Goal: Communication & Community: Connect with others

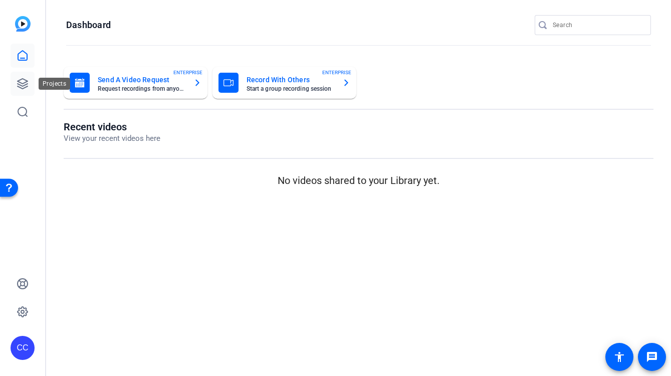
click at [25, 84] on icon at bounding box center [23, 84] width 10 height 10
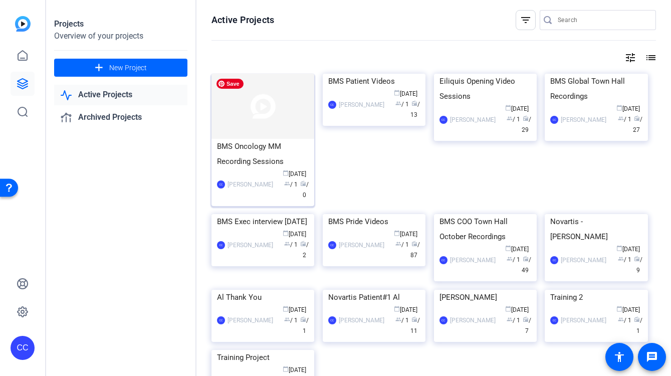
click at [248, 108] on img at bounding box center [263, 106] width 103 height 65
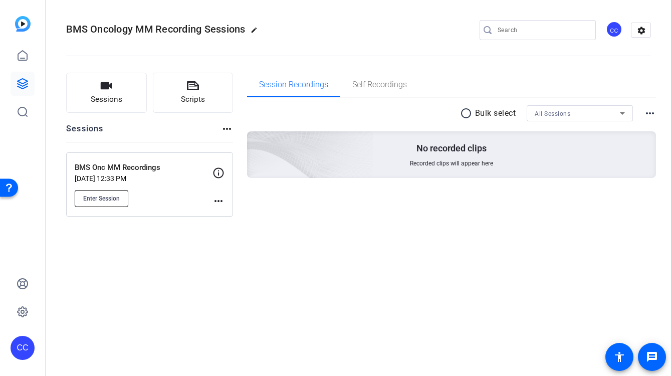
click at [107, 195] on span "Enter Session" at bounding box center [101, 199] width 37 height 8
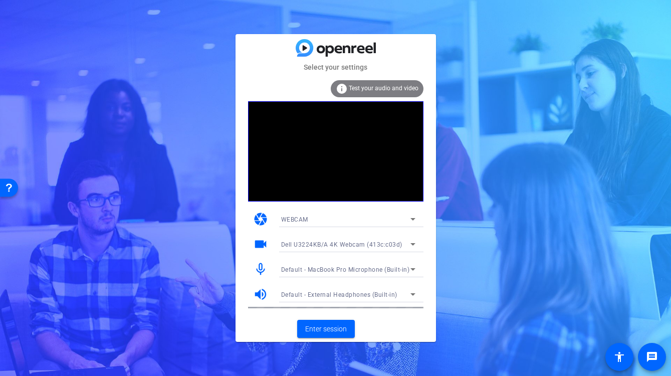
click at [350, 243] on span "Dell U3224KB/A 4K Webcam (413c:c03d)" at bounding box center [341, 244] width 121 height 7
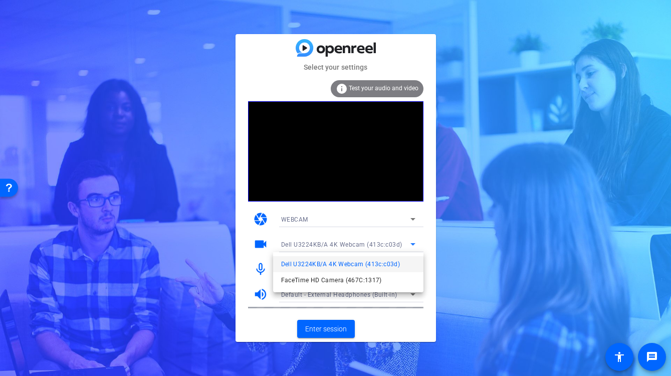
click at [330, 334] on div at bounding box center [335, 188] width 671 height 376
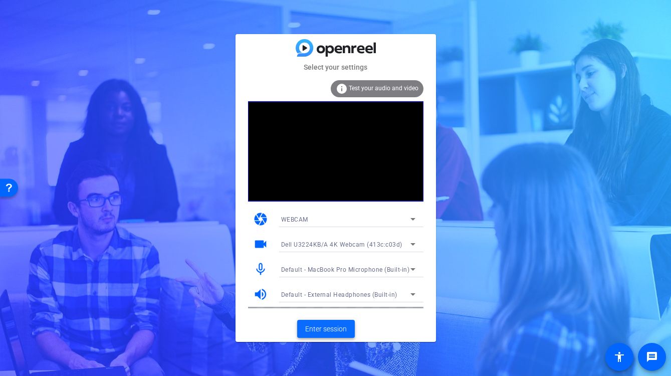
click at [331, 328] on span "Enter session" at bounding box center [326, 329] width 42 height 11
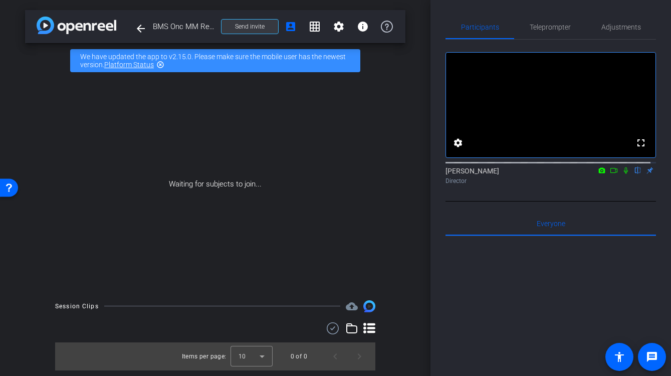
click at [239, 23] on span "Send invite" at bounding box center [250, 27] width 30 height 8
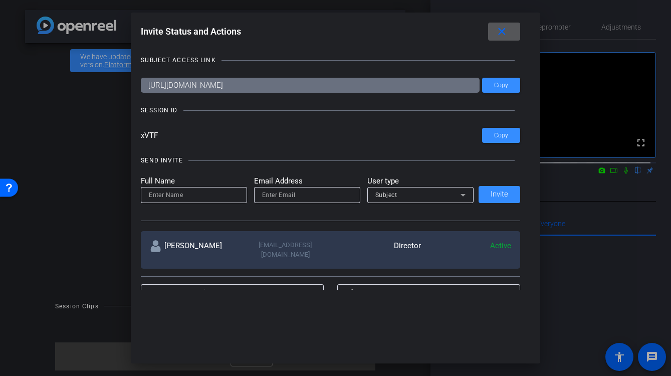
click at [210, 193] on input at bounding box center [194, 195] width 90 height 12
type input "Joe Billone ONC MM Sessions"
click at [270, 194] on input "email" at bounding box center [307, 195] width 90 height 12
paste input "j.billone@devlinhair.com"
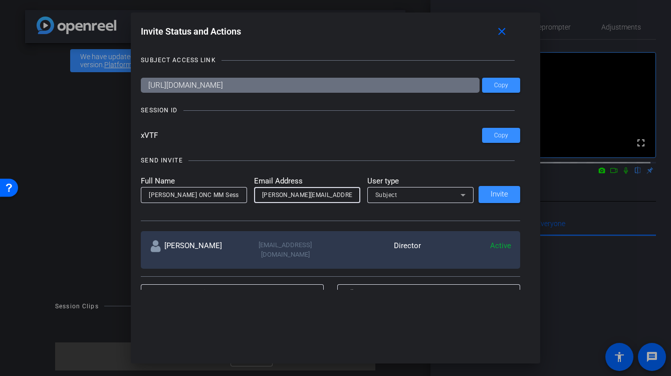
type input "j.billone@devlinhair.com"
click at [460, 193] on icon at bounding box center [463, 195] width 12 height 12
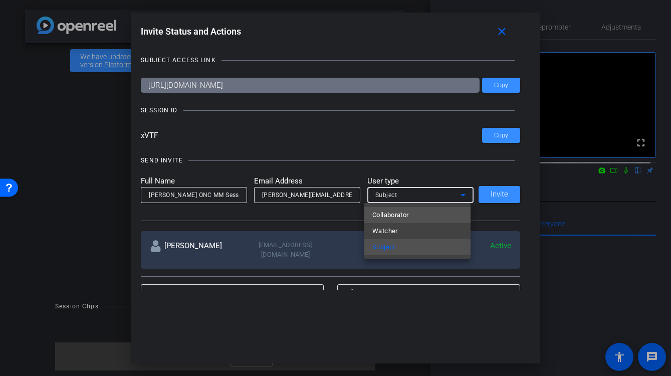
click at [413, 215] on mat-option "Collaborator" at bounding box center [417, 215] width 106 height 16
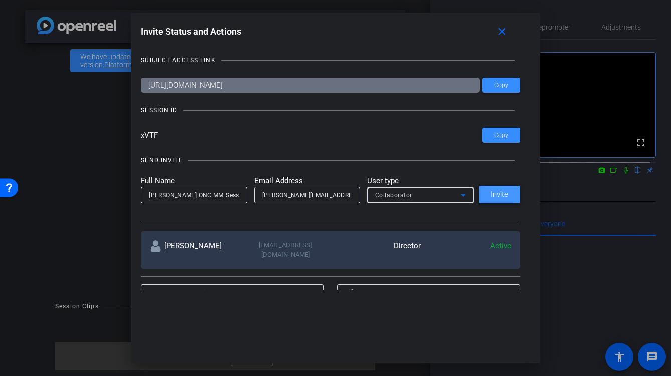
click at [497, 195] on span "Invite" at bounding box center [500, 195] width 18 height 8
